Goal: Book appointment/travel/reservation

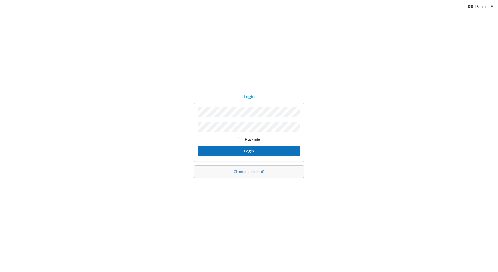
click at [251, 153] on button "Login" at bounding box center [249, 150] width 102 height 11
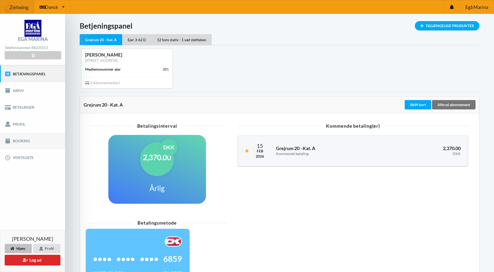
click at [20, 140] on link "Booking" at bounding box center [32, 140] width 65 height 17
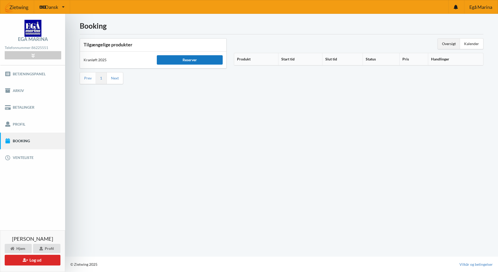
click at [191, 59] on div "Reserver" at bounding box center [190, 59] width 66 height 9
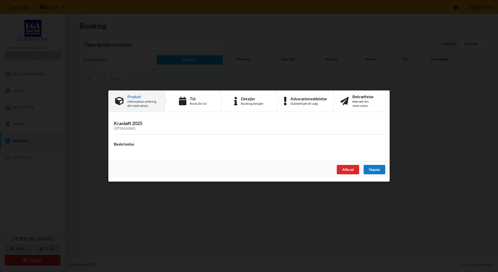
click at [376, 170] on div "Næste" at bounding box center [374, 169] width 22 height 9
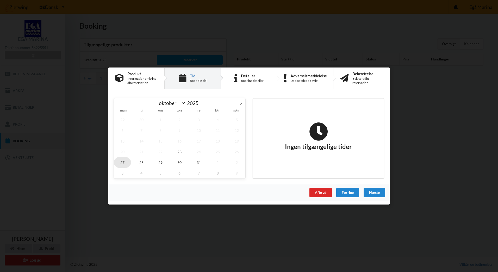
click at [123, 162] on span "27" at bounding box center [122, 162] width 17 height 11
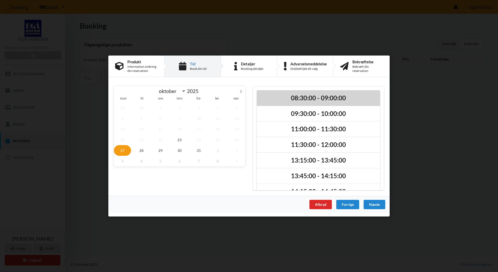
click at [306, 96] on h2 "08:30:00 - 09:00:00" at bounding box center [318, 98] width 116 height 8
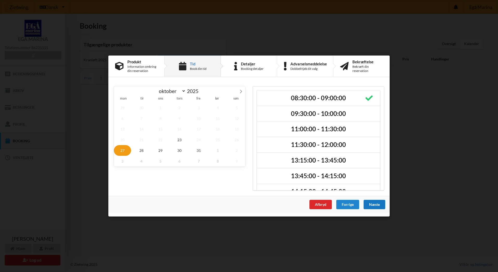
click at [375, 205] on div "Næste" at bounding box center [374, 204] width 22 height 9
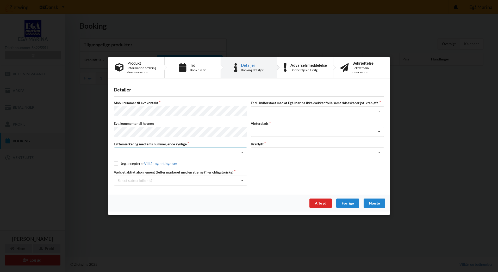
click at [146, 150] on div "Nej, jeg kontakter havnekontoret inden løftet Ja, mine mærker er synlige og int…" at bounding box center [180, 152] width 133 height 10
click at [137, 170] on div "Ja, mine mærker er synlige og intakte" at bounding box center [180, 172] width 133 height 10
click at [116, 163] on input "checkbox" at bounding box center [116, 163] width 4 height 4
checkbox input "true"
click at [264, 111] on div "Jeg har tæpper med og tager selv ansvaret for eventuelle folie samt ridseskader…" at bounding box center [317, 111] width 133 height 10
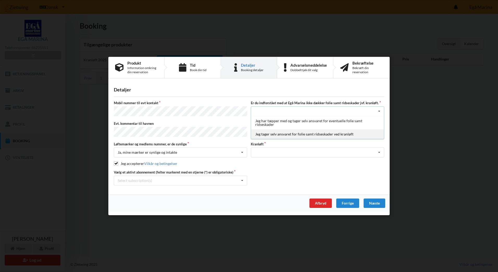
click at [271, 133] on div "Jeg tager selv ansvaret for folie samt ridseskader ved kranløft" at bounding box center [317, 134] width 133 height 10
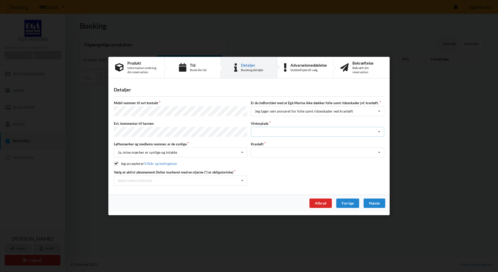
click at [270, 129] on div "Landplads nr. 1 Landplads nr. 2 Landplads nr.3 Landplads nr. 4 Landplads nr. 5 …" at bounding box center [317, 132] width 133 height 10
click at [264, 172] on div "P 1" at bounding box center [317, 171] width 133 height 10
click at [271, 151] on div "Optagning" at bounding box center [317, 152] width 133 height 10
click at [271, 159] on div "Optagning" at bounding box center [317, 162] width 133 height 10
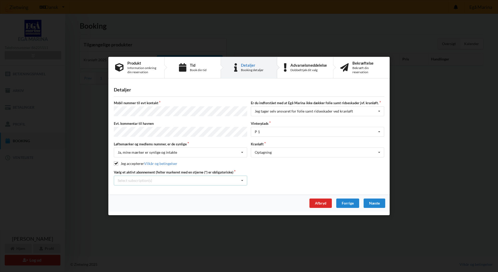
click at [239, 179] on icon at bounding box center [242, 181] width 8 height 10
click at [170, 197] on div "* 12 tons stativ - 1 sæt støtteben" at bounding box center [180, 200] width 133 height 10
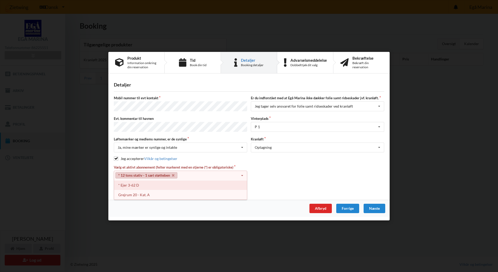
click at [135, 184] on div "* Ejer 3-62 D" at bounding box center [180, 185] width 133 height 10
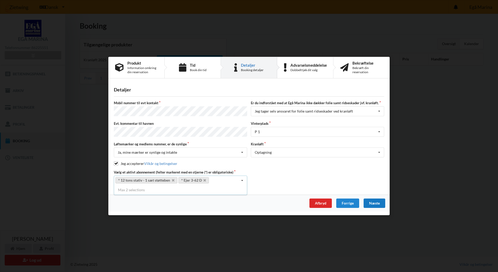
click at [374, 201] on div "Næste" at bounding box center [374, 202] width 22 height 9
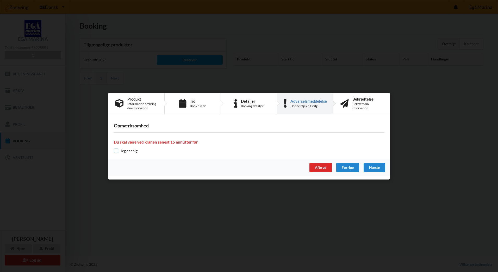
click at [114, 149] on input "checkbox" at bounding box center [116, 150] width 4 height 4
checkbox input "true"
click at [374, 166] on div "Næste" at bounding box center [374, 167] width 22 height 9
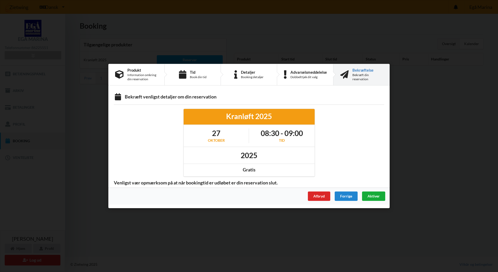
click at [375, 195] on span "Aktiver" at bounding box center [373, 196] width 12 height 4
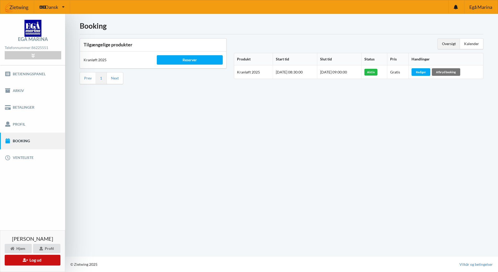
click at [27, 260] on icon at bounding box center [25, 260] width 5 height 4
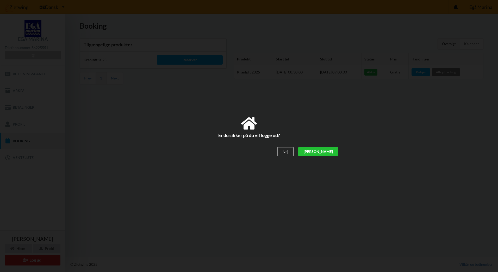
click at [334, 152] on div "[PERSON_NAME]" at bounding box center [318, 151] width 40 height 9
